Goal: Task Accomplishment & Management: Manage account settings

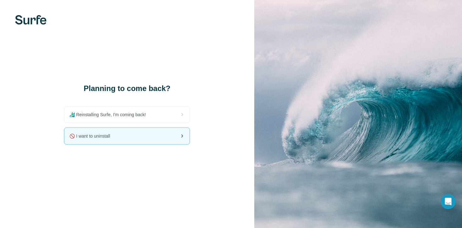
click at [138, 140] on div "🚫 I want to uninstall" at bounding box center [126, 136] width 125 height 16
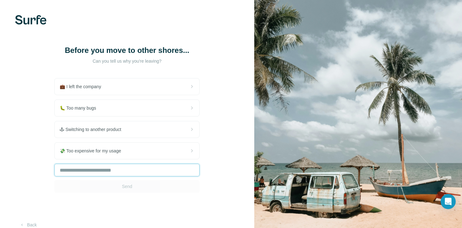
click at [122, 169] on input "text" at bounding box center [126, 169] width 145 height 13
type input "*"
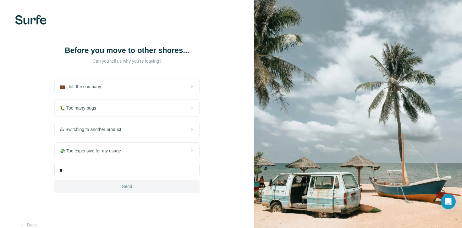
click at [119, 189] on button "Send" at bounding box center [126, 186] width 145 height 13
